Goal: Navigation & Orientation: Find specific page/section

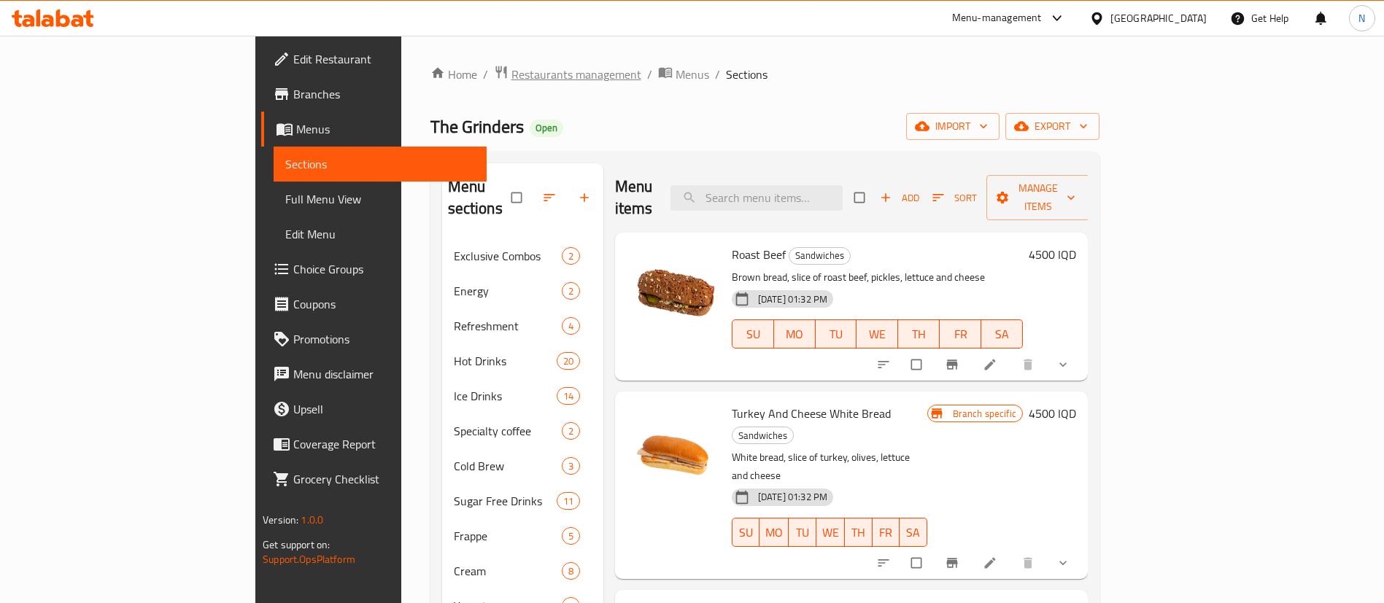
click at [512, 72] on span "Restaurants management" at bounding box center [577, 75] width 130 height 18
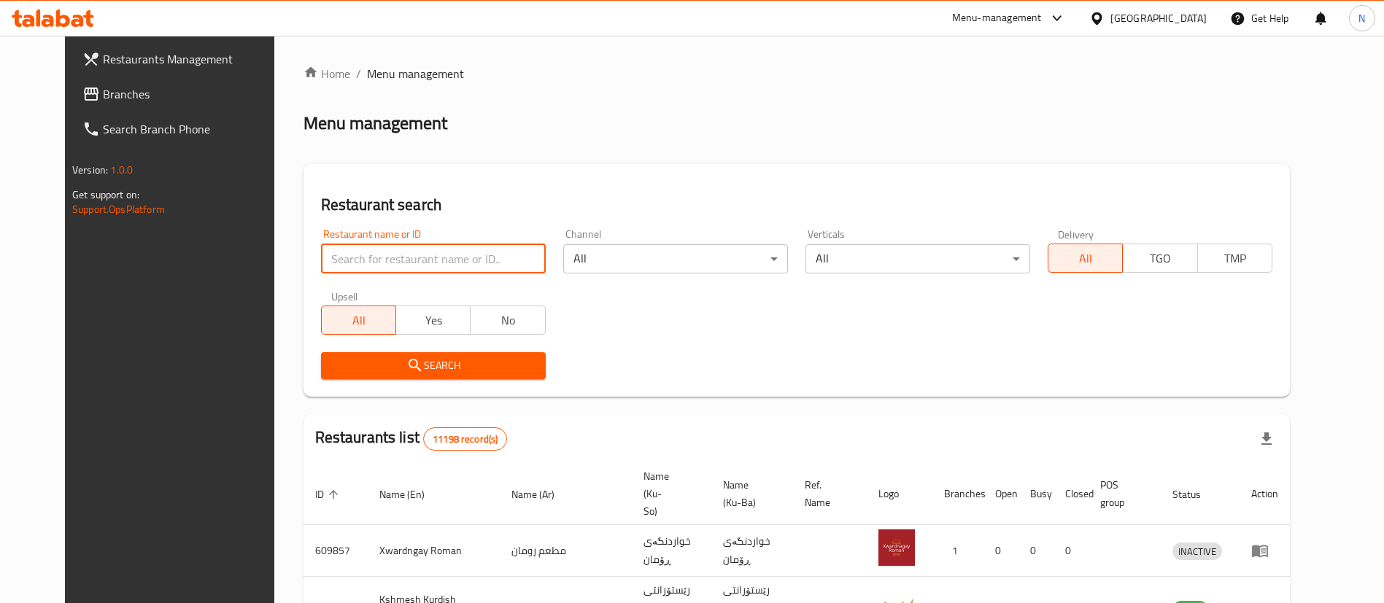
click at [482, 258] on input "search" at bounding box center [433, 258] width 225 height 29
paste input "699187"
type input "699187"
click at [359, 360] on span "Search" at bounding box center [433, 366] width 201 height 18
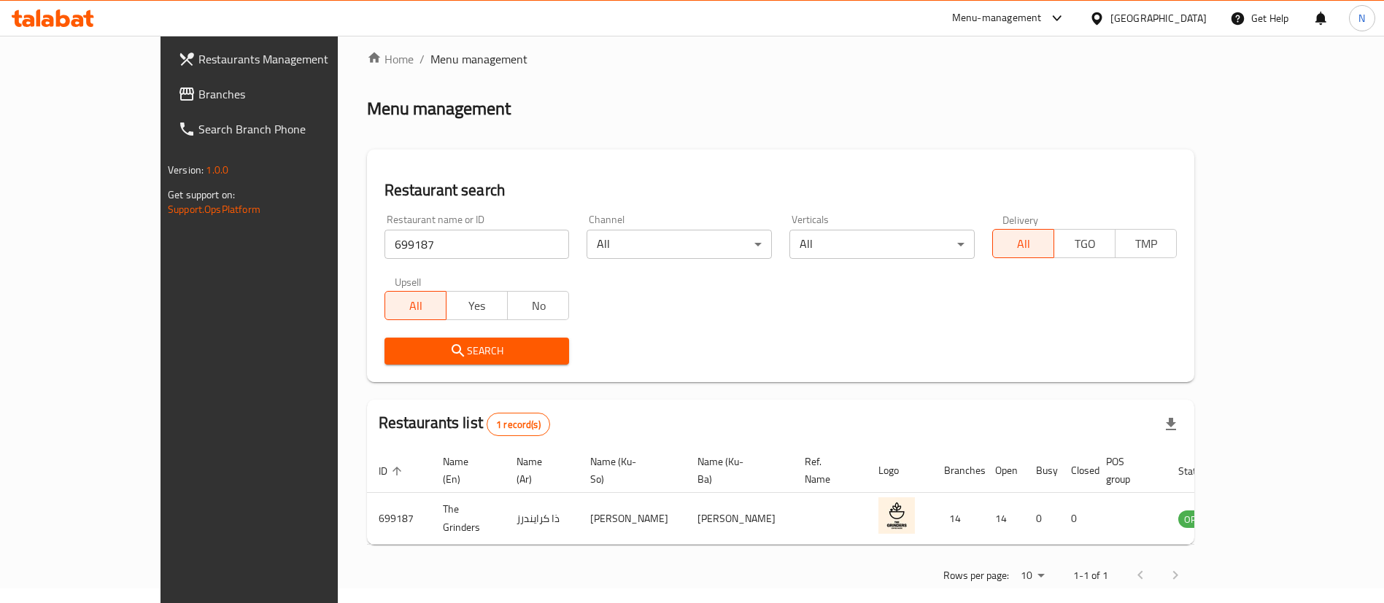
scroll to position [19, 0]
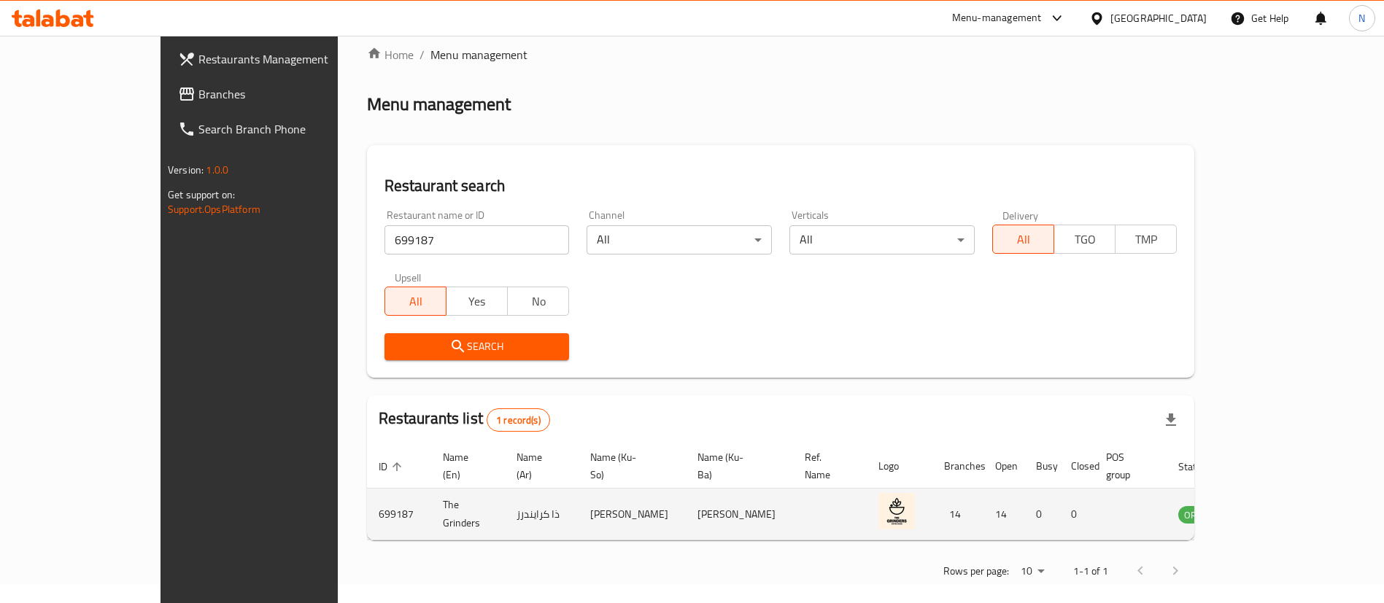
click at [1294, 501] on td "enhanced table" at bounding box center [1268, 515] width 50 height 52
click at [1272, 509] on icon "enhanced table" at bounding box center [1264, 515] width 16 height 12
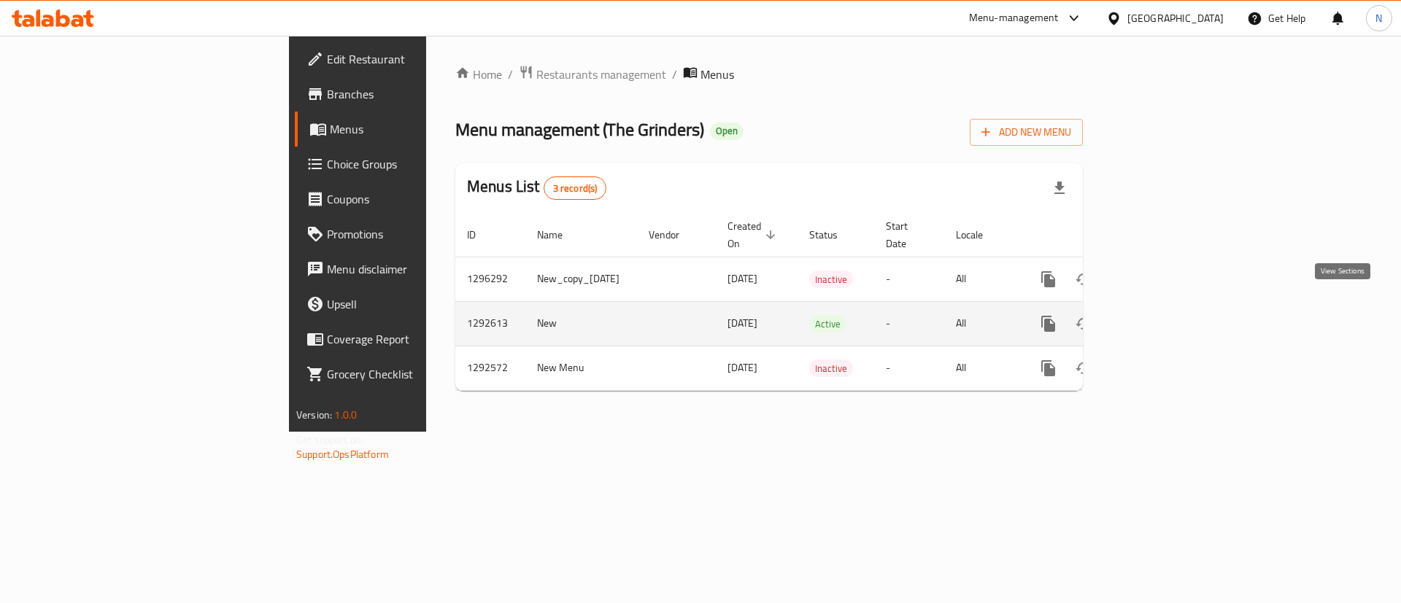
click at [1162, 315] on icon "enhanced table" at bounding box center [1154, 324] width 18 height 18
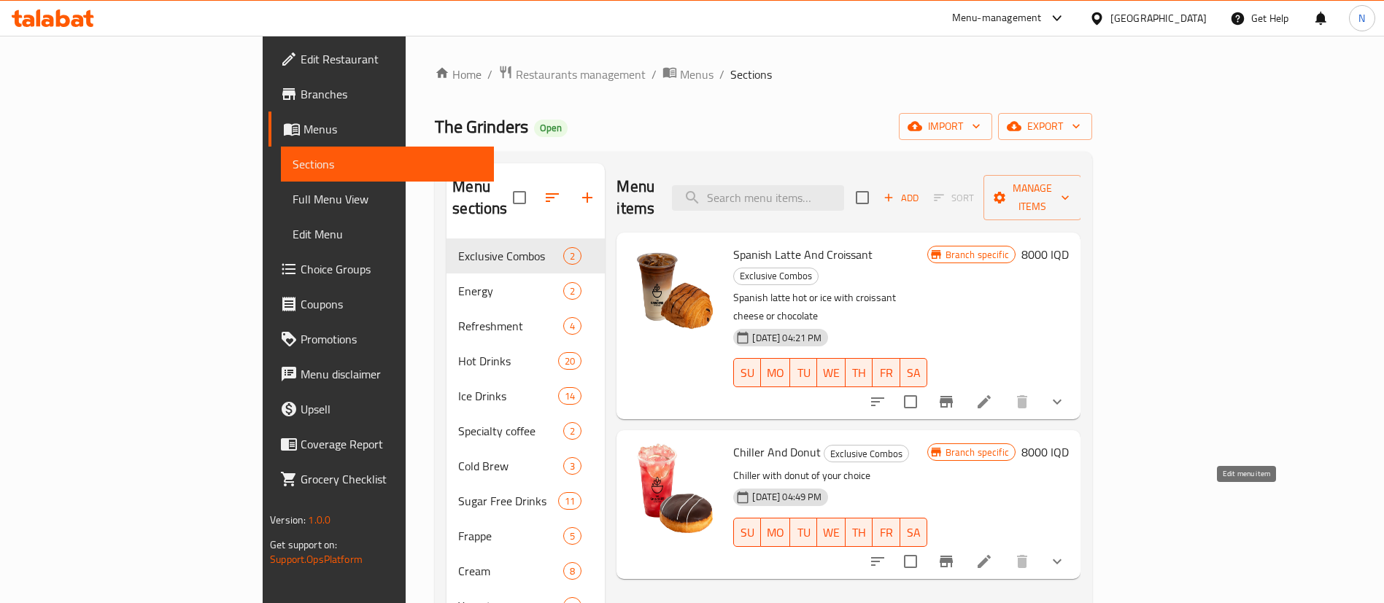
click at [993, 553] on icon at bounding box center [985, 562] width 18 height 18
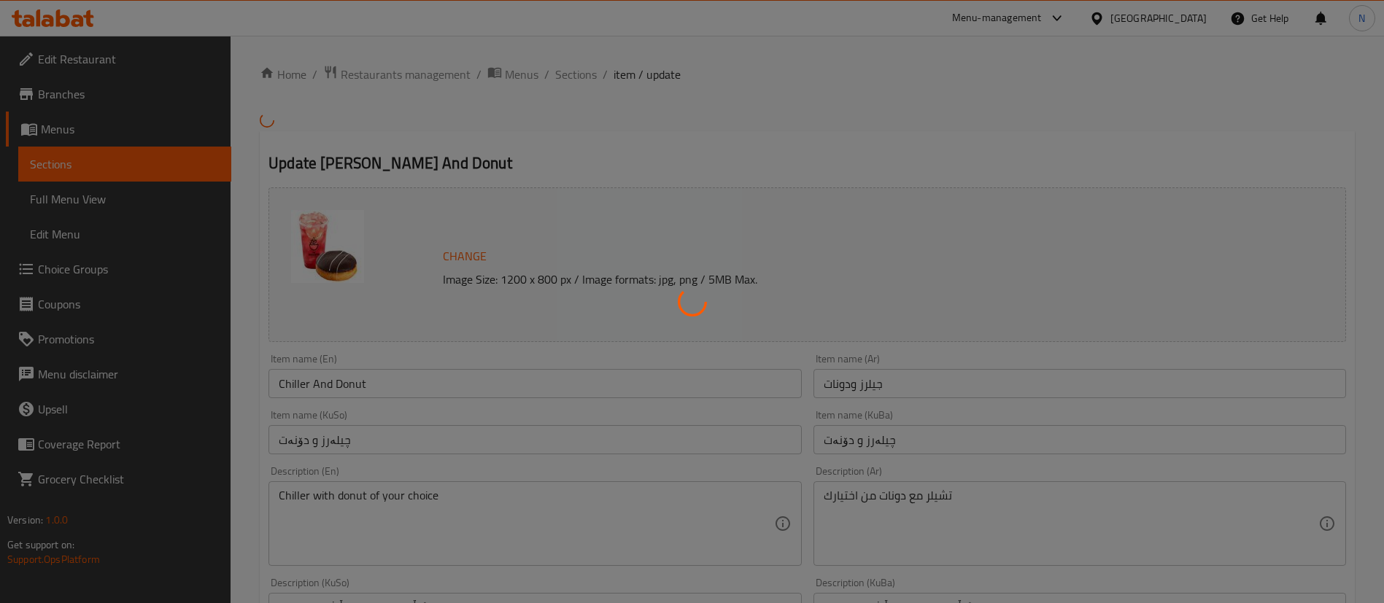
type input "إختيارك من التشيلر:"
type input "هەڵبژاردنت لە چیلەر:"
type input "1"
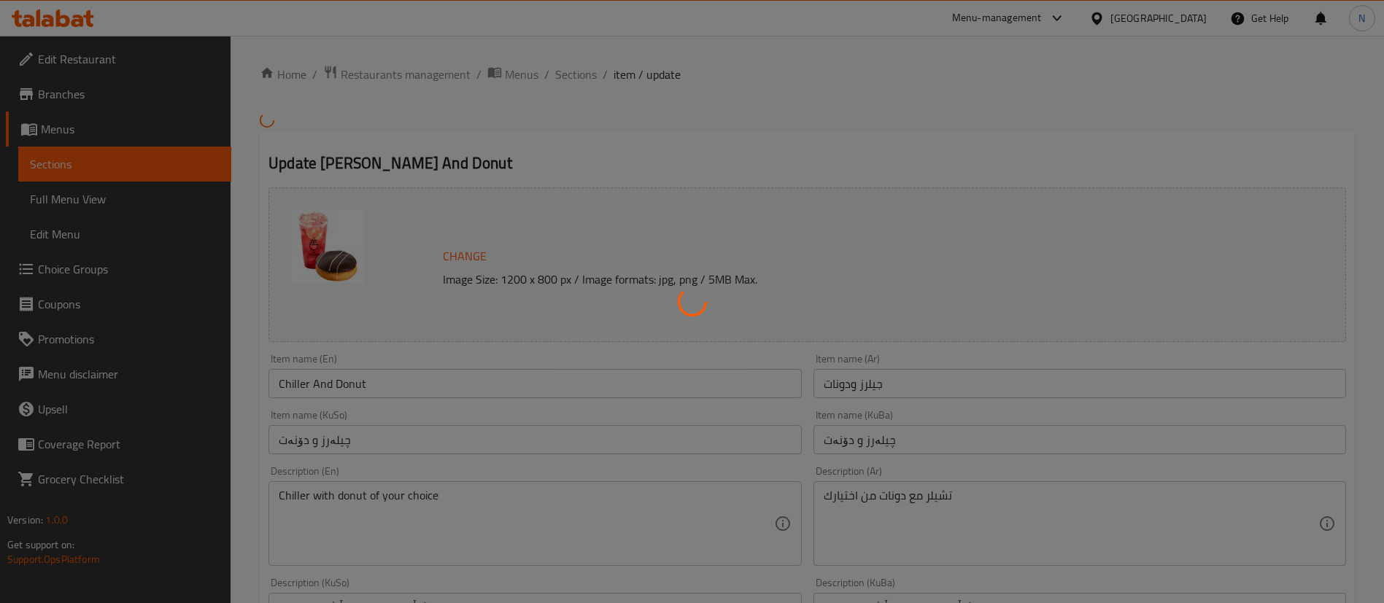
type input "إختيارك من الدونات:"
type input "هەڵبژاردنت لە دۆنەت:"
type input "1"
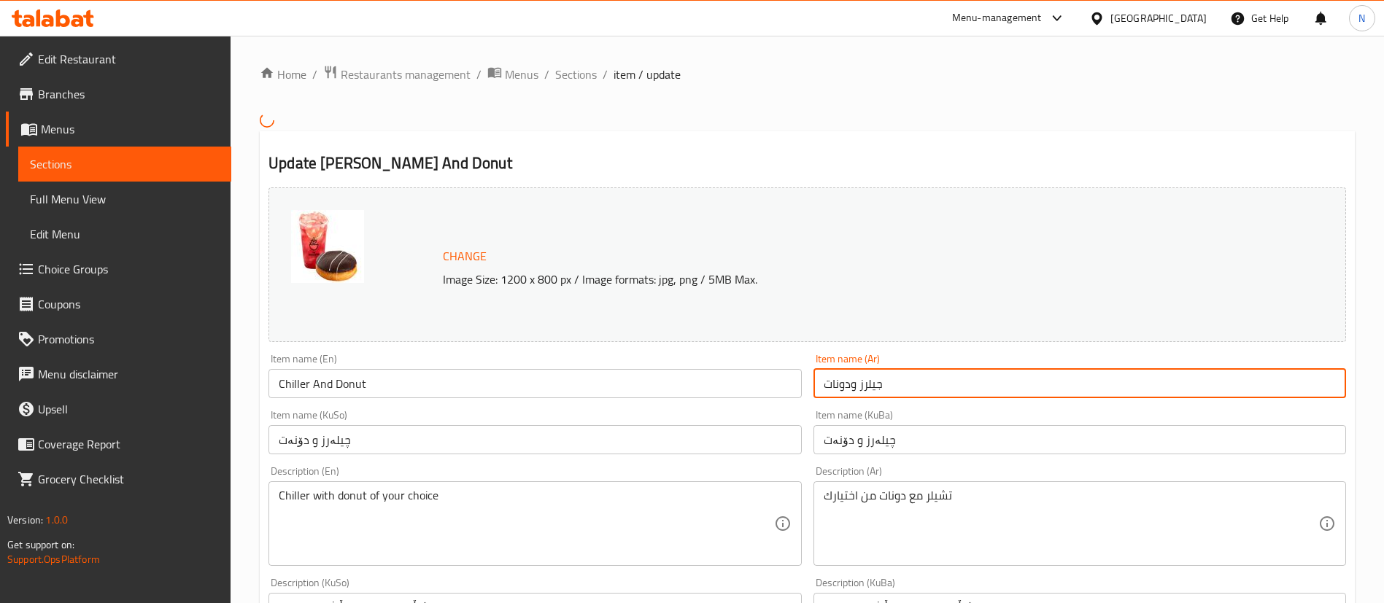
drag, startPoint x: 887, startPoint y: 389, endPoint x: 878, endPoint y: 388, distance: 8.8
click at [878, 388] on input "جيلرز ودونات" at bounding box center [1080, 383] width 533 height 29
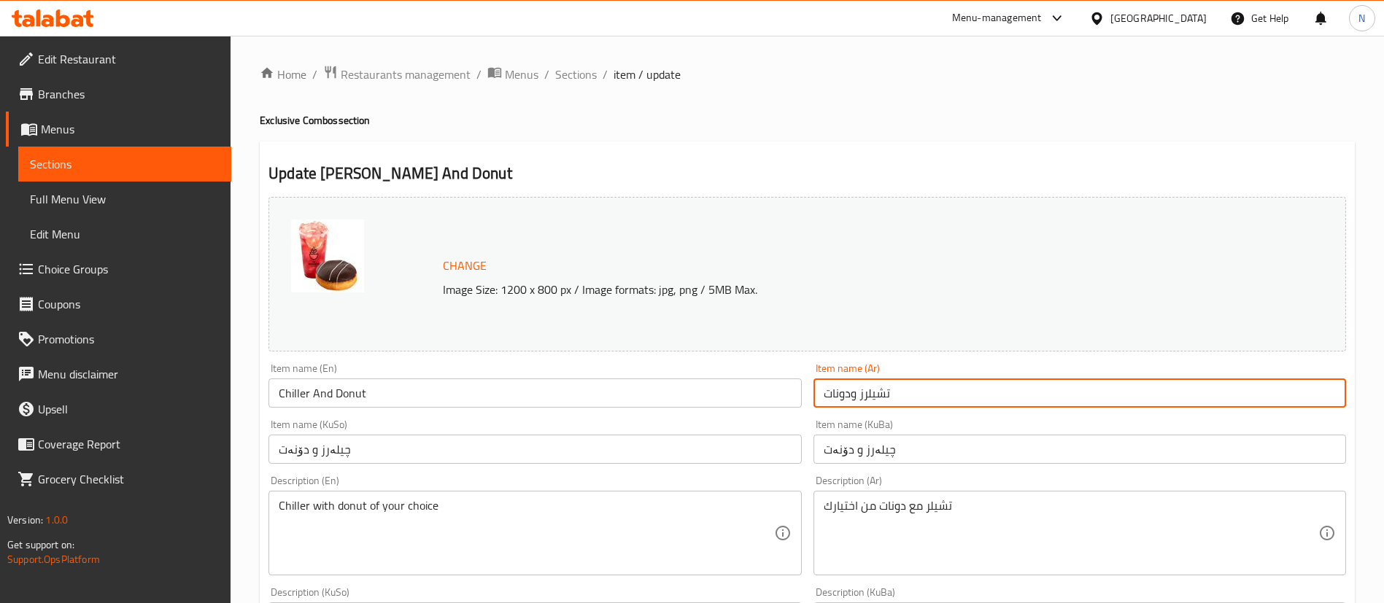
click at [859, 390] on input "تشيلرز ودونات" at bounding box center [1080, 393] width 533 height 29
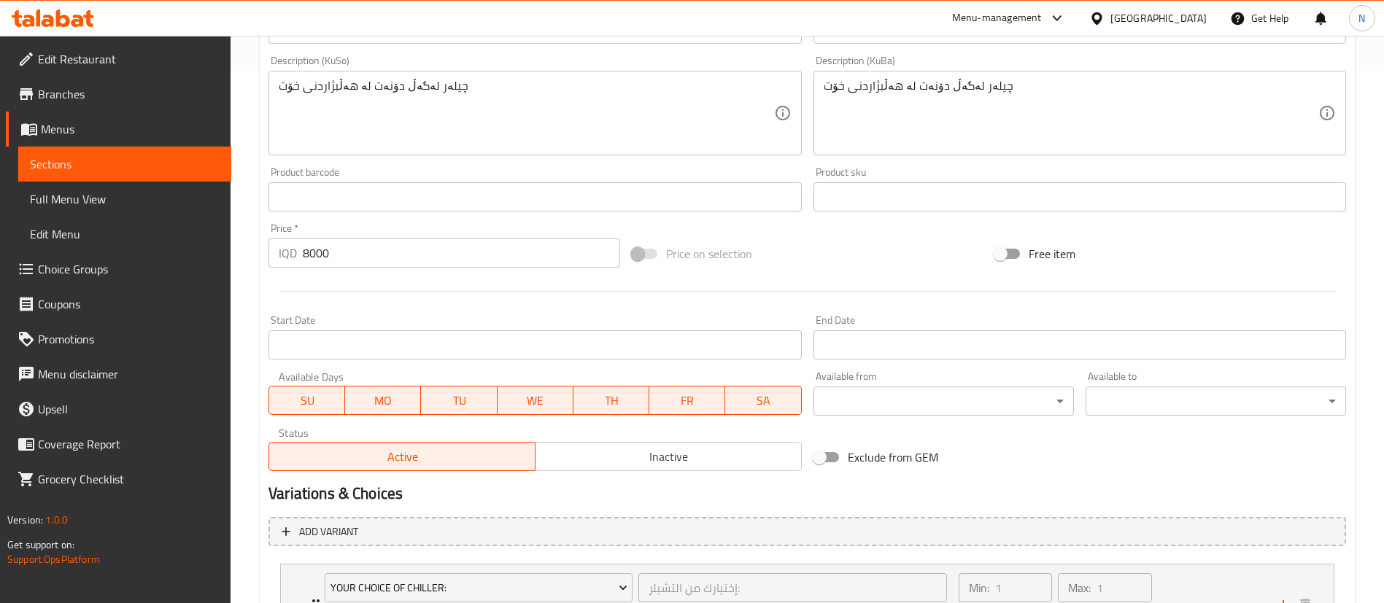
scroll to position [771, 0]
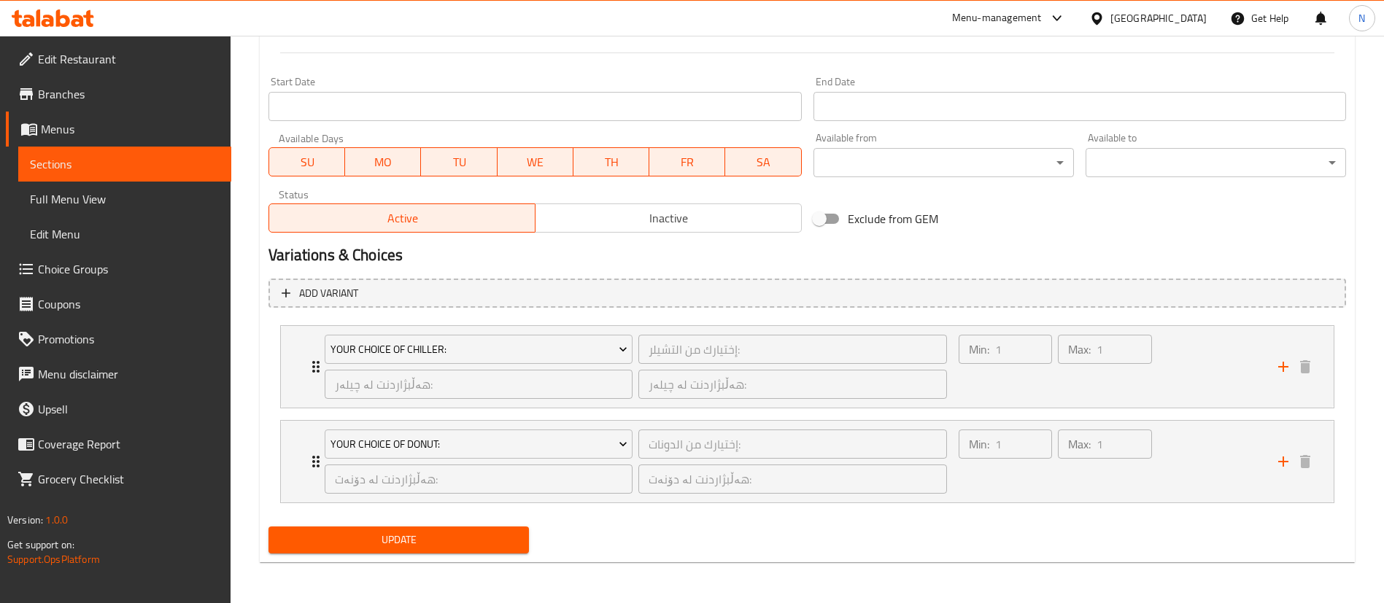
type input "تشيلر ودونات"
click at [471, 555] on div "Update" at bounding box center [399, 540] width 272 height 39
click at [468, 544] on span "Update" at bounding box center [398, 540] width 237 height 18
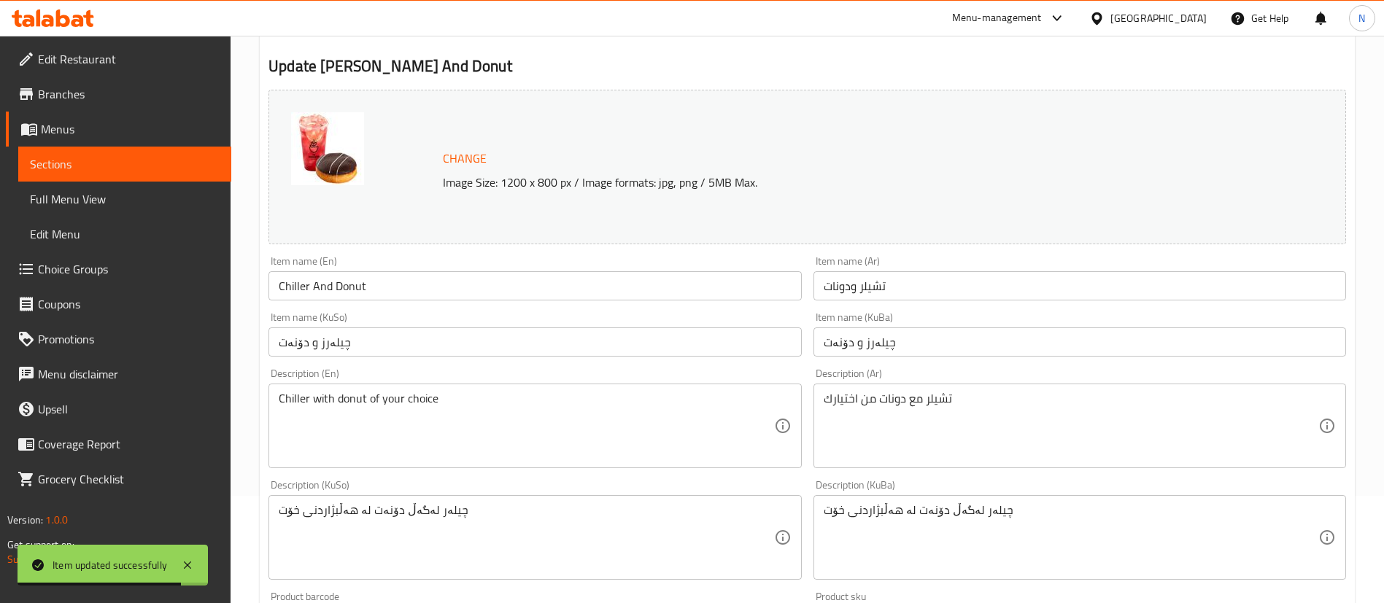
scroll to position [0, 0]
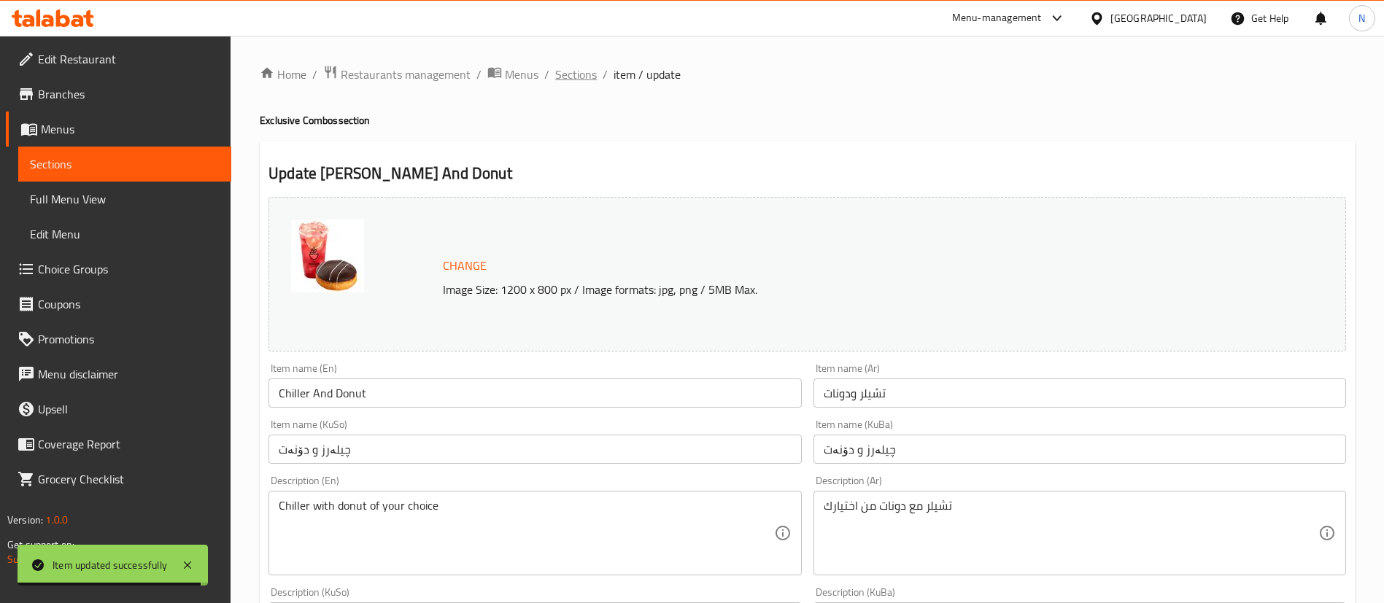
click at [573, 78] on span "Sections" at bounding box center [576, 75] width 42 height 18
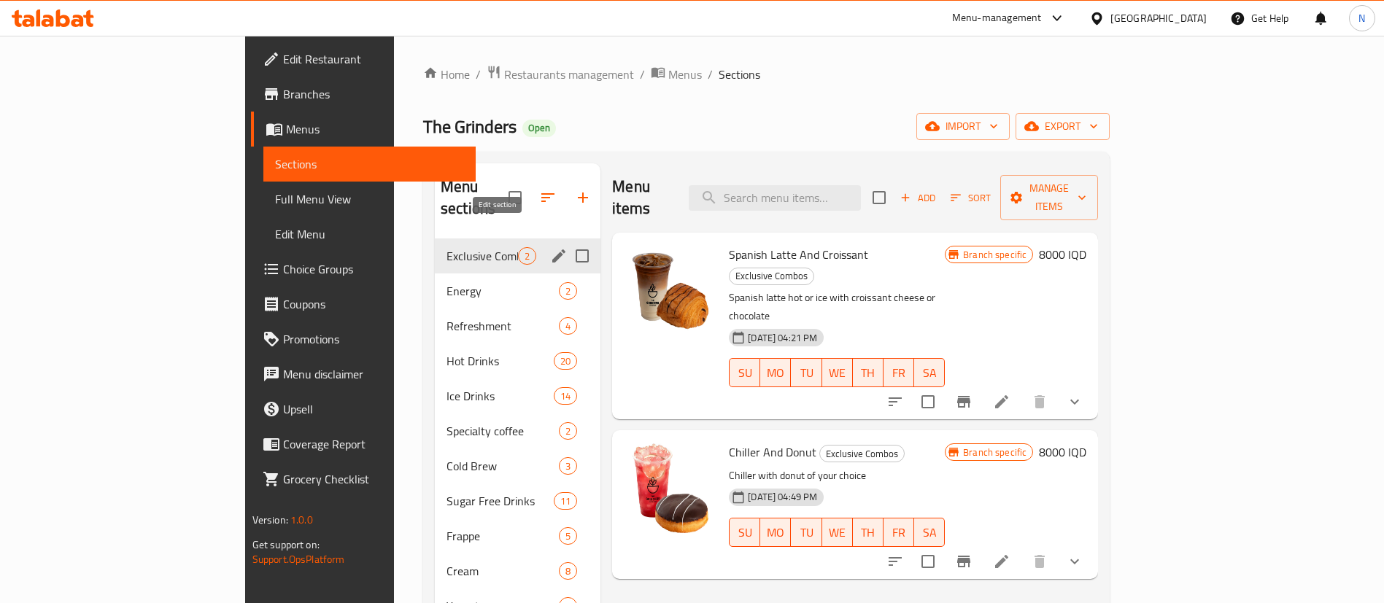
click at [550, 247] on icon "edit" at bounding box center [559, 256] width 18 height 18
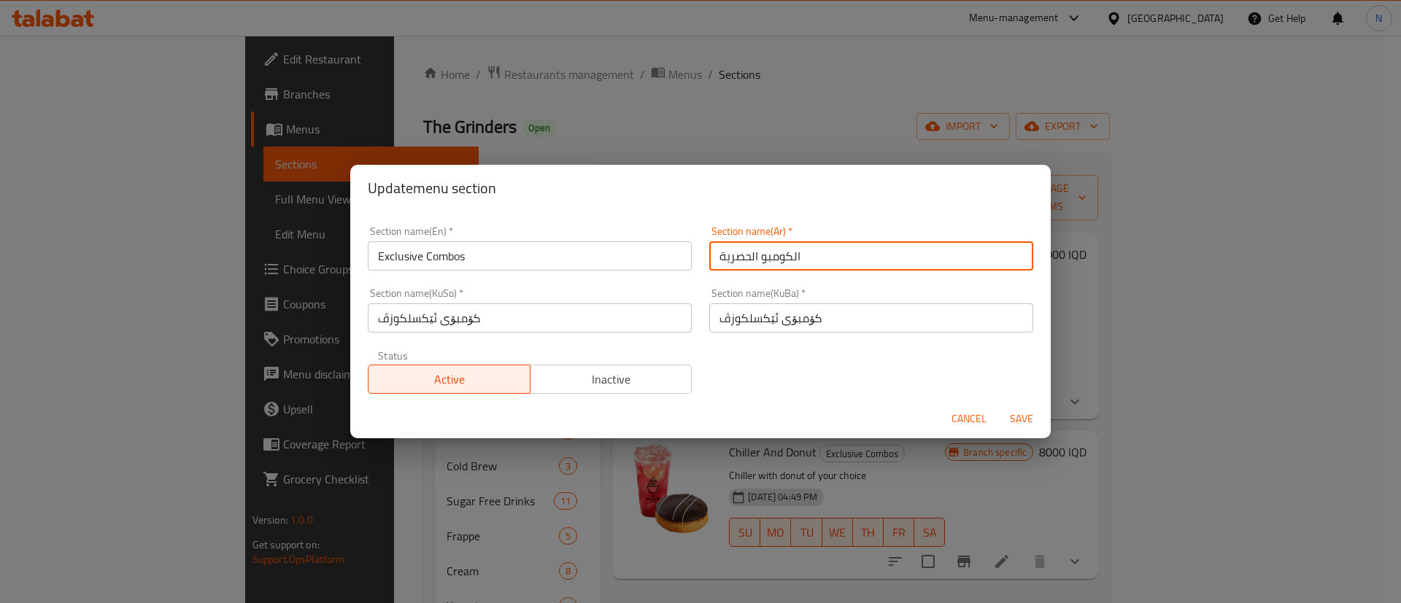
drag, startPoint x: 707, startPoint y: 262, endPoint x: 715, endPoint y: 261, distance: 8.1
click at [715, 261] on input "الكومبو الحصرية" at bounding box center [871, 256] width 324 height 29
type input "الكومبو الحصري"
click at [1028, 418] on span "Save" at bounding box center [1021, 419] width 35 height 18
